Goal: Task Accomplishment & Management: Use online tool/utility

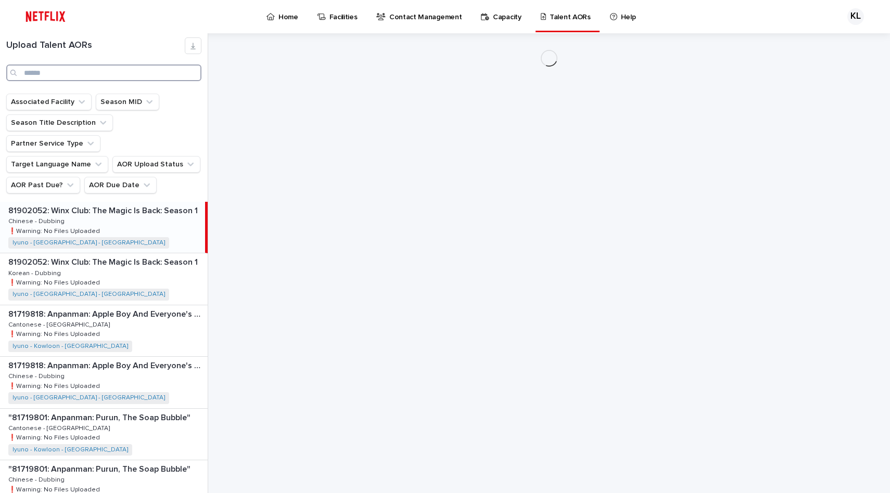
click at [89, 67] on input "Search" at bounding box center [103, 73] width 195 height 17
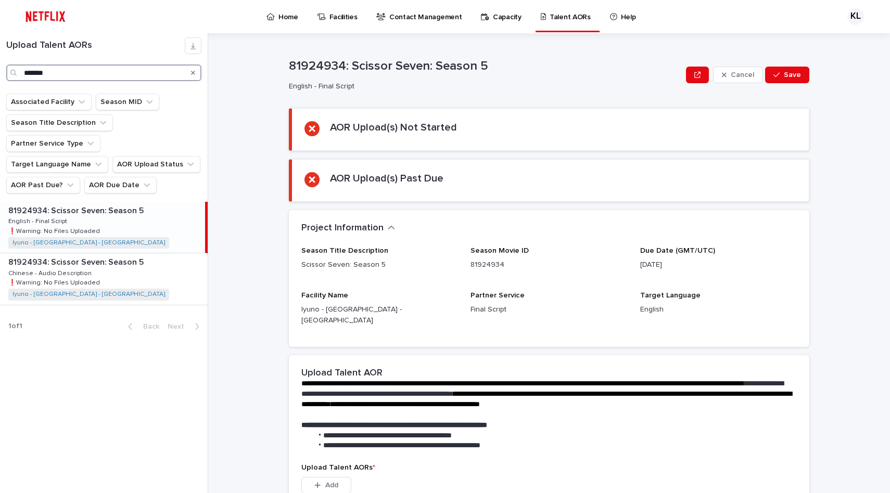
type input "*******"
click at [125, 239] on div "81924934: Scissor Seven: Season 5 81924934: Scissor Seven: Season 5 English - F…" at bounding box center [102, 227] width 205 height 51
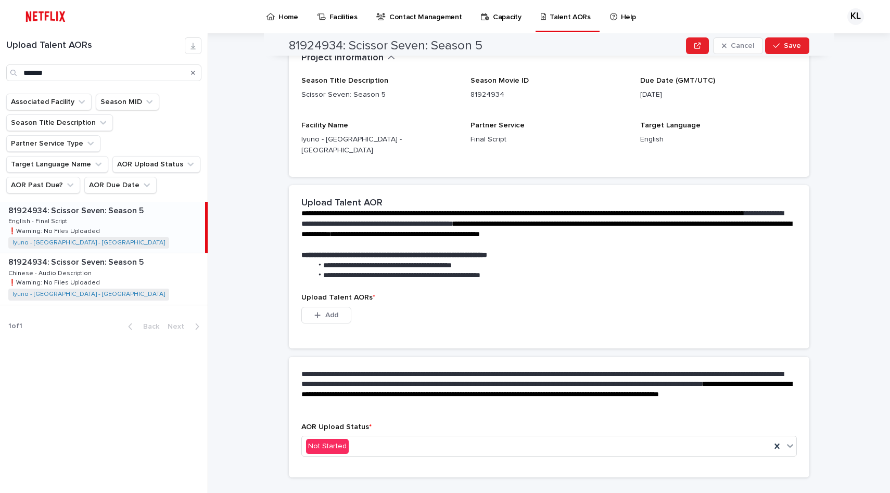
scroll to position [181, 0]
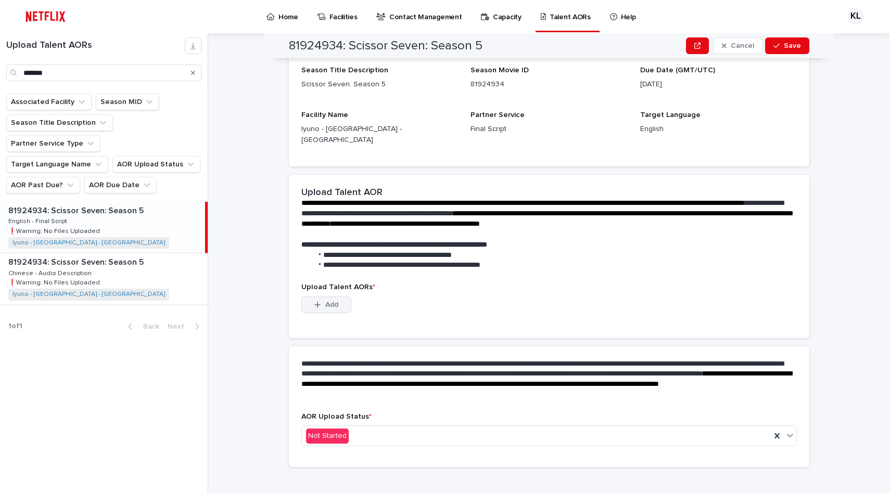
click at [338, 297] on button "Add" at bounding box center [326, 305] width 50 height 17
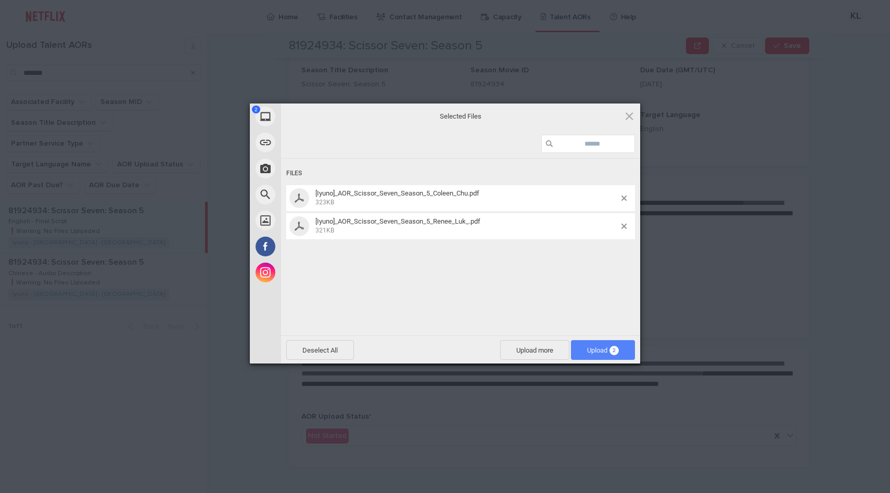
click at [606, 351] on span "Upload 2" at bounding box center [603, 351] width 32 height 8
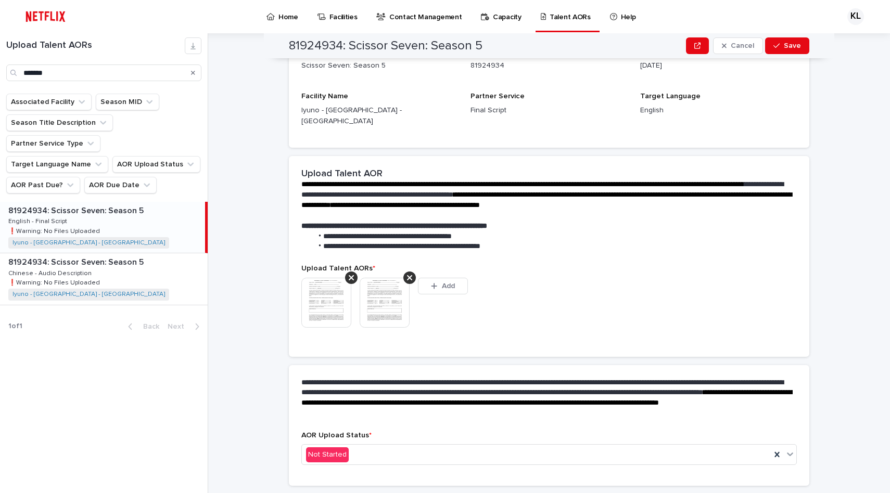
scroll to position [168, 0]
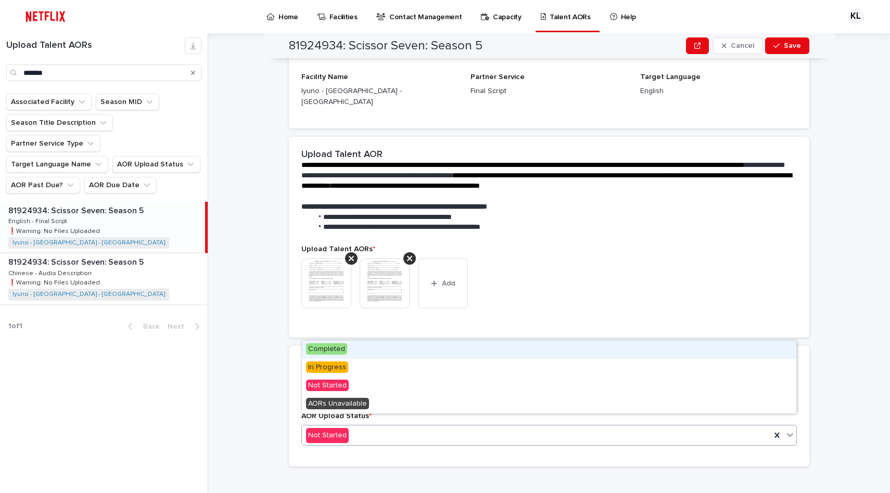
click at [434, 427] on div "Not Started" at bounding box center [536, 435] width 469 height 17
click at [414, 351] on div "Completed" at bounding box center [549, 350] width 494 height 18
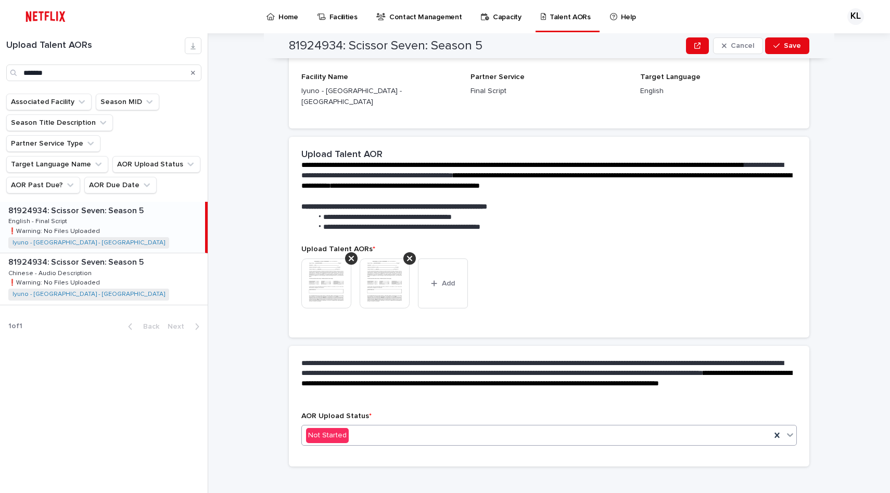
scroll to position [0, 0]
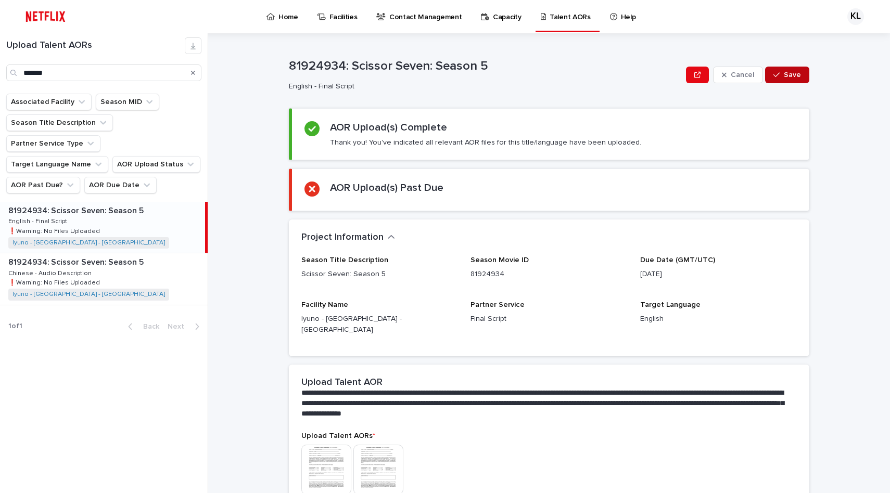
click at [794, 74] on span "Save" at bounding box center [792, 74] width 17 height 7
